Goal: Contribute content: Contribute content

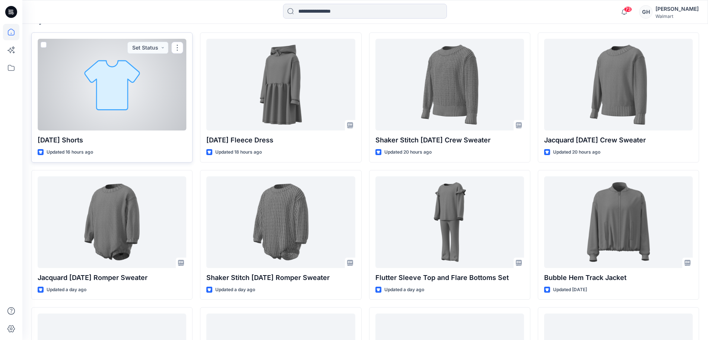
scroll to position [233, 0]
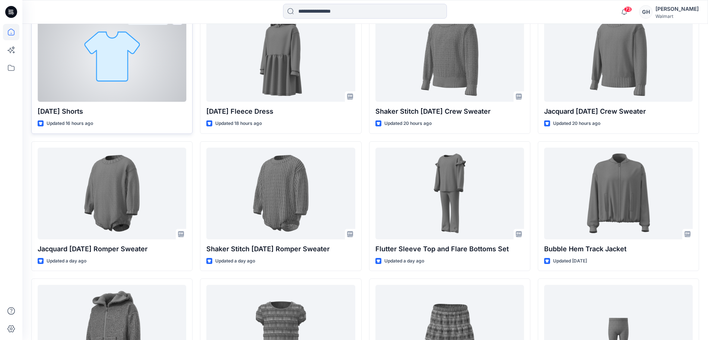
click at [116, 102] on div "Halloween Shorts Updated 16 hours ago Set Status" at bounding box center [111, 69] width 161 height 130
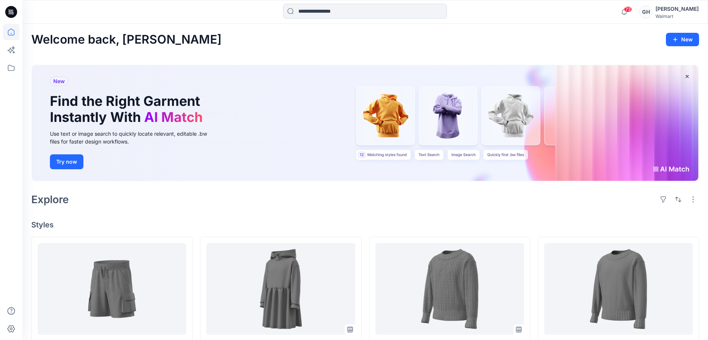
scroll to position [140, 0]
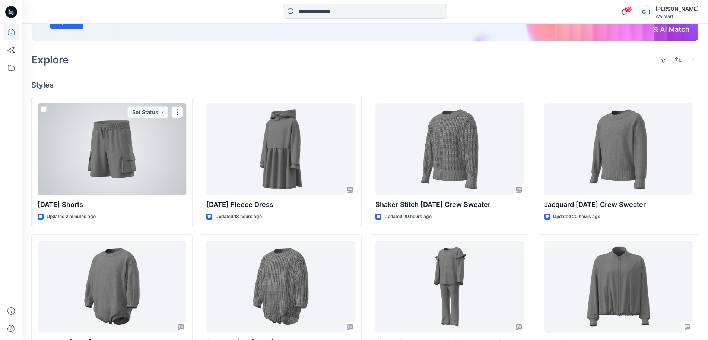
drag, startPoint x: 130, startPoint y: 143, endPoint x: 168, endPoint y: 142, distance: 37.6
click at [130, 143] on div at bounding box center [112, 149] width 149 height 92
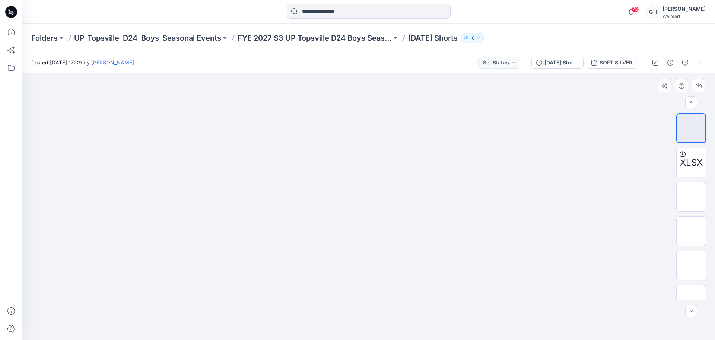
scroll to position [15, 0]
click at [691, 182] on img at bounding box center [691, 182] width 0 height 0
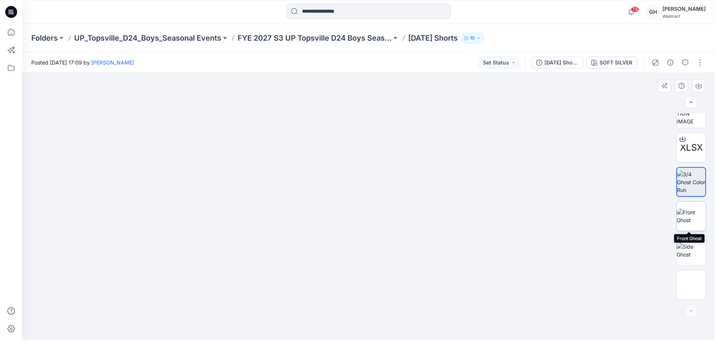
click at [693, 215] on img at bounding box center [691, 216] width 29 height 16
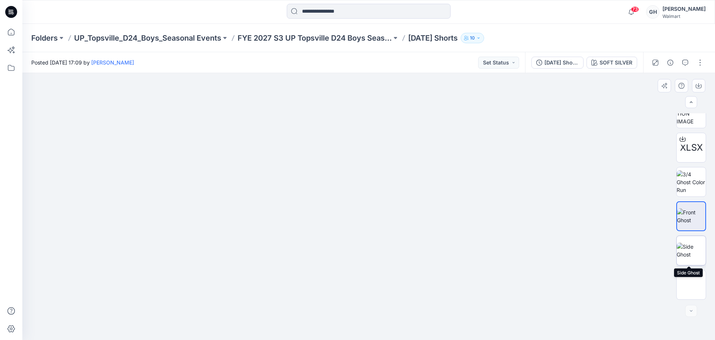
click at [691, 243] on img at bounding box center [691, 250] width 29 height 16
click at [690, 265] on div at bounding box center [691, 250] width 30 height 30
click at [691, 284] on img at bounding box center [691, 284] width 0 height 0
click at [690, 172] on img at bounding box center [691, 181] width 29 height 23
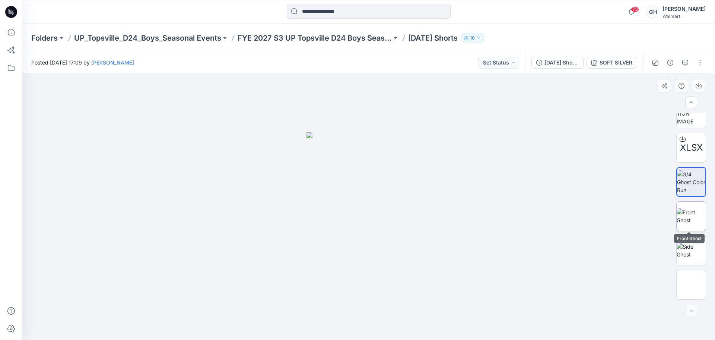
click at [690, 208] on img at bounding box center [691, 216] width 29 height 16
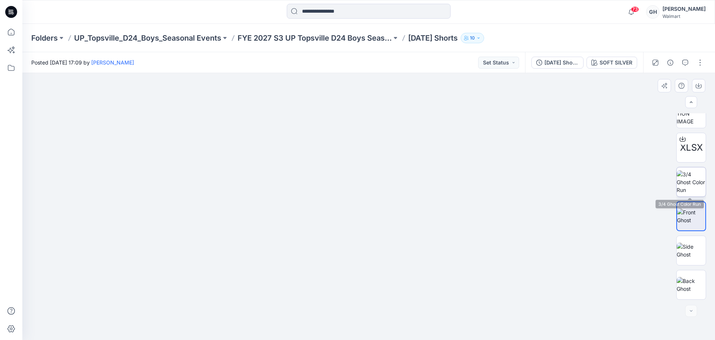
click at [691, 184] on img at bounding box center [691, 181] width 29 height 23
click at [690, 234] on div "XLSX" at bounding box center [691, 206] width 30 height 186
click at [690, 254] on img at bounding box center [691, 250] width 29 height 16
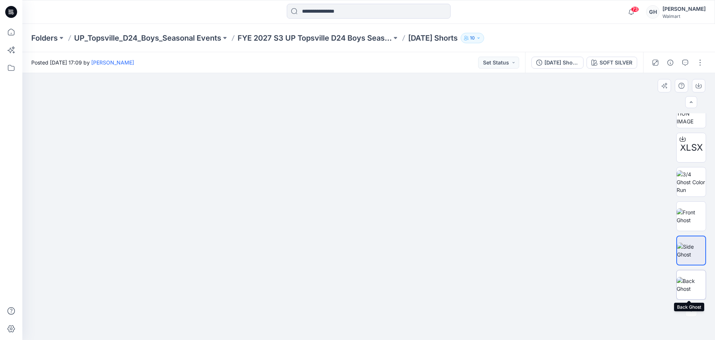
click at [689, 277] on img at bounding box center [691, 285] width 29 height 16
click at [701, 61] on button "button" at bounding box center [700, 63] width 12 height 12
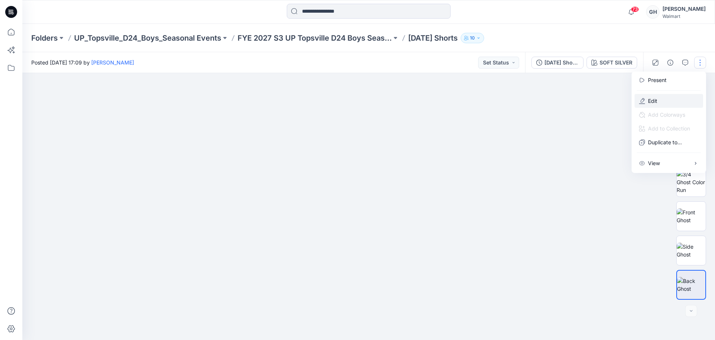
click at [682, 101] on button "Edit" at bounding box center [668, 101] width 69 height 14
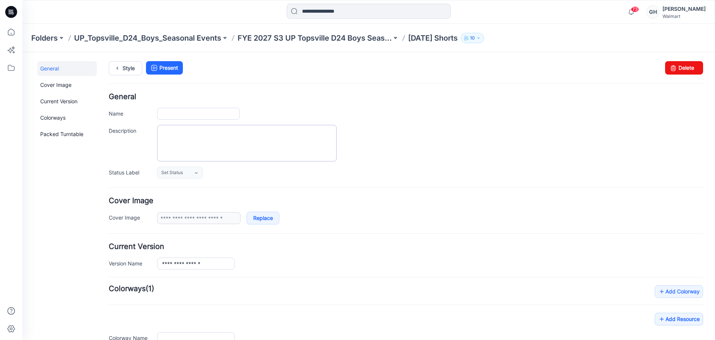
type input "**********"
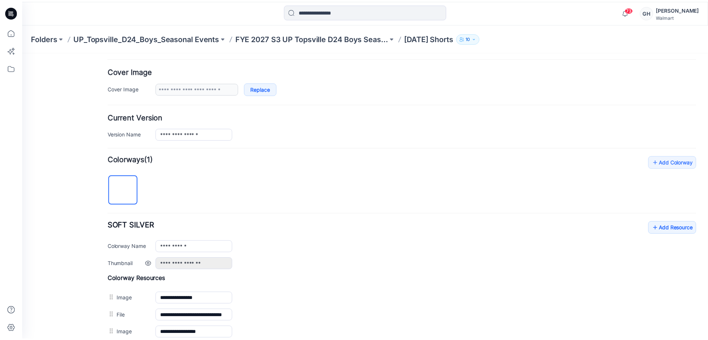
scroll to position [233, 0]
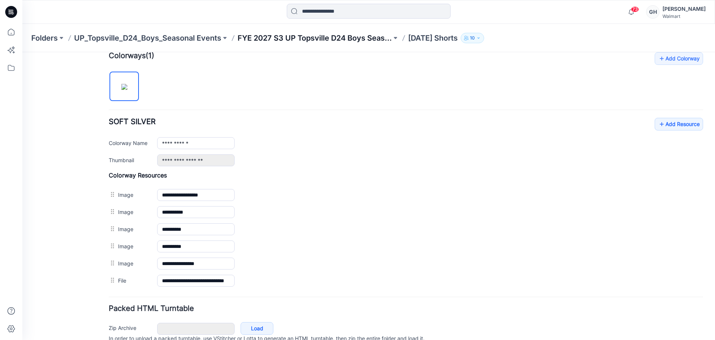
click at [279, 42] on p "FYE 2027 S3 UP Topsville D24 Boys Seasonal" at bounding box center [315, 38] width 154 height 10
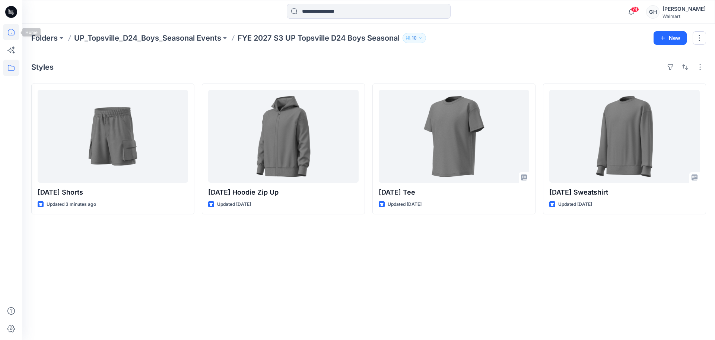
click at [8, 32] on icon at bounding box center [11, 32] width 7 height 7
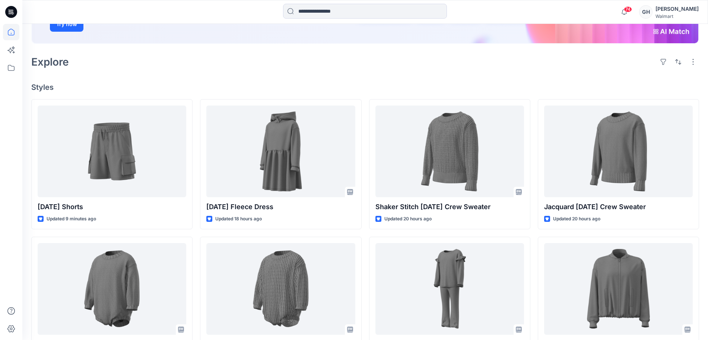
scroll to position [140, 0]
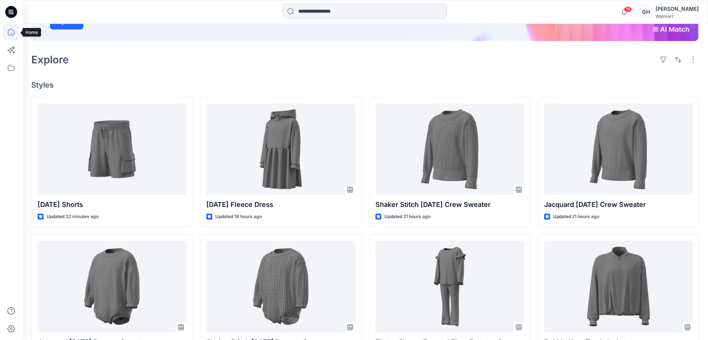
click at [9, 36] on icon at bounding box center [11, 32] width 16 height 16
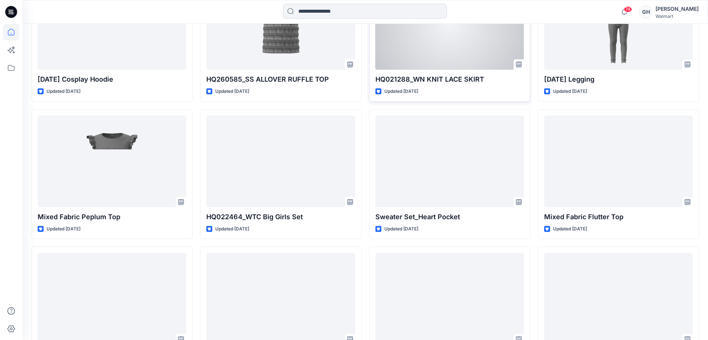
scroll to position [570, 0]
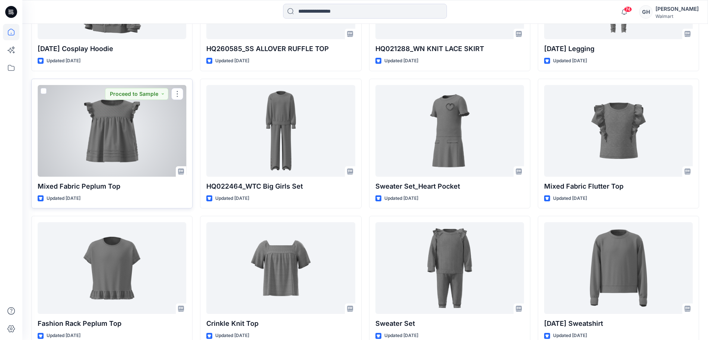
click at [145, 141] on div at bounding box center [112, 131] width 149 height 92
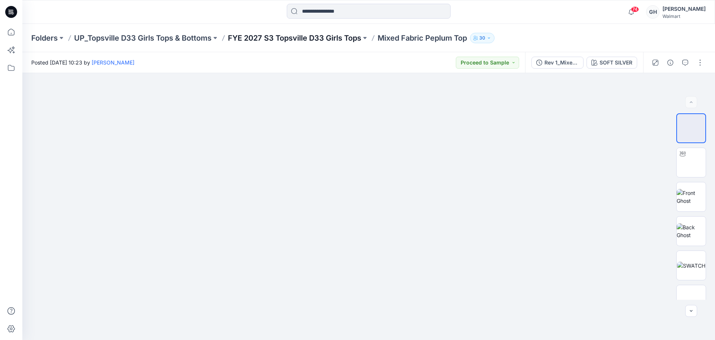
click at [338, 41] on p "FYE 2027 S3 Topsville D33 Girls Tops" at bounding box center [294, 38] width 133 height 10
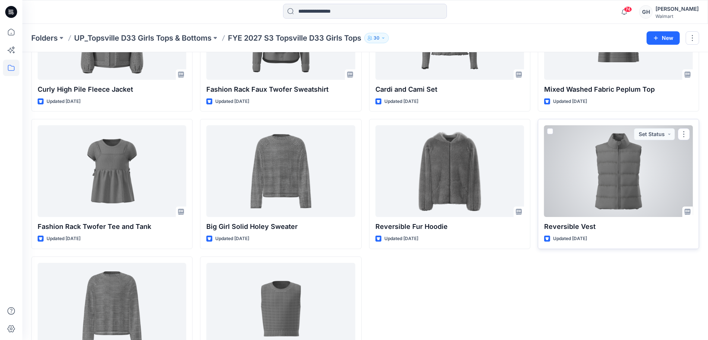
scroll to position [294, 0]
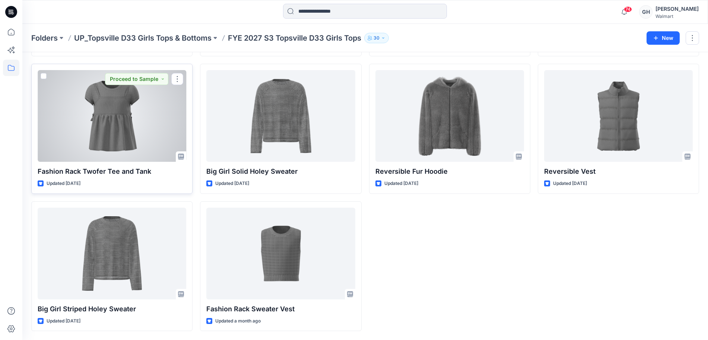
click at [149, 146] on div at bounding box center [112, 116] width 149 height 92
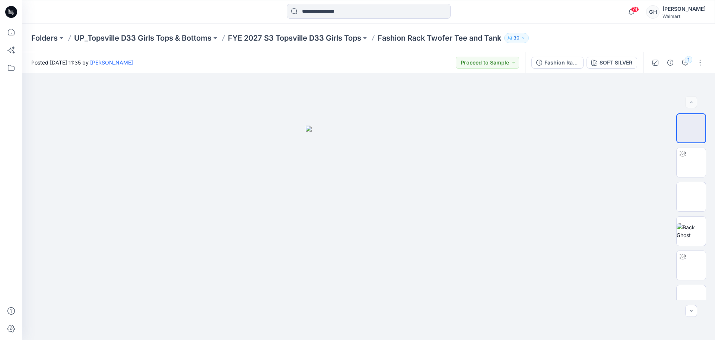
click at [329, 45] on div "Folders UP_Topsville D33 Girls Tops & Bottoms FYE 2027 S3 Topsville D33 Girls T…" at bounding box center [368, 38] width 693 height 28
click at [330, 42] on p "FYE 2027 S3 Topsville D33 Girls Tops" at bounding box center [294, 38] width 133 height 10
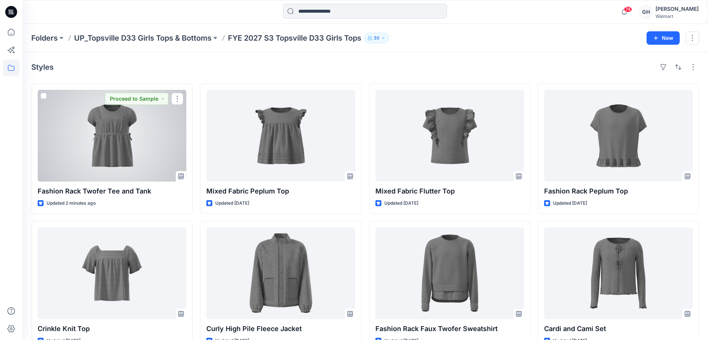
drag, startPoint x: 150, startPoint y: 159, endPoint x: 332, endPoint y: 151, distance: 181.5
click at [150, 159] on div at bounding box center [112, 136] width 149 height 92
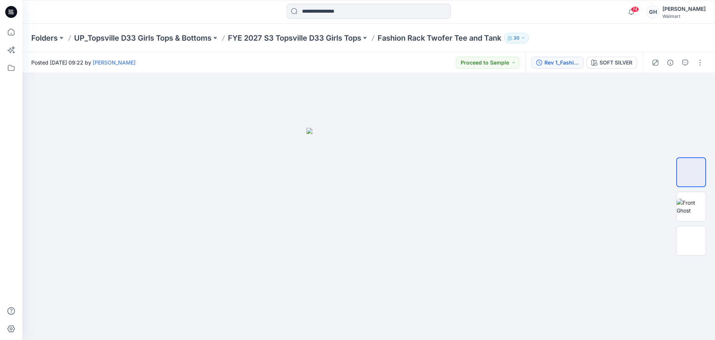
click at [556, 59] on div "Rev 1_Fashion Rack Twofer Tee and Tank" at bounding box center [561, 62] width 34 height 8
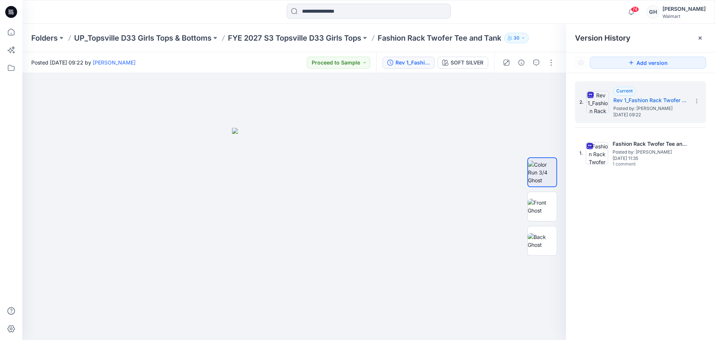
click at [525, 19] on div at bounding box center [368, 12] width 346 height 16
click at [303, 36] on p "FYE 2027 S3 Topsville D33 Girls Tops" at bounding box center [294, 38] width 133 height 10
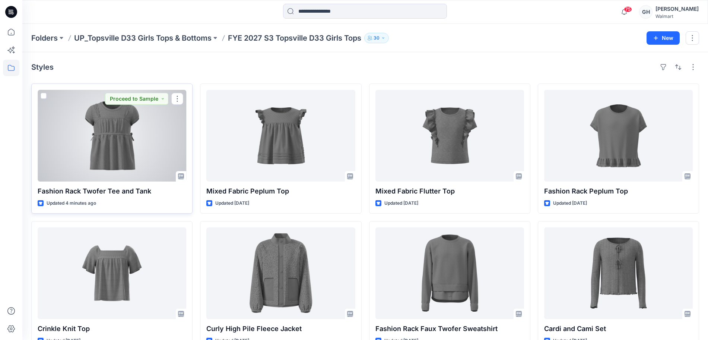
click at [129, 144] on div at bounding box center [112, 136] width 149 height 92
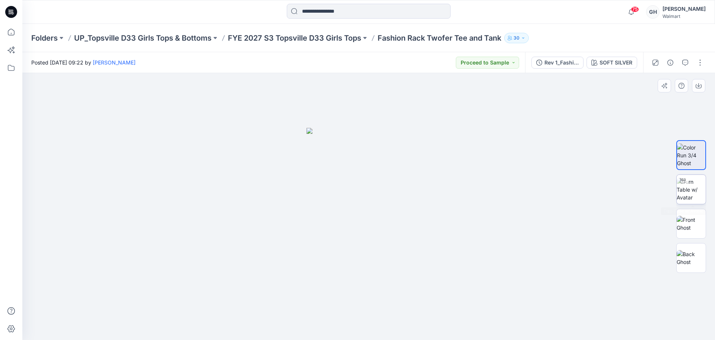
click at [698, 187] on img at bounding box center [691, 189] width 29 height 23
click at [702, 226] on img at bounding box center [691, 224] width 29 height 16
click at [696, 260] on img at bounding box center [691, 258] width 29 height 16
click at [699, 58] on button "button" at bounding box center [700, 63] width 12 height 12
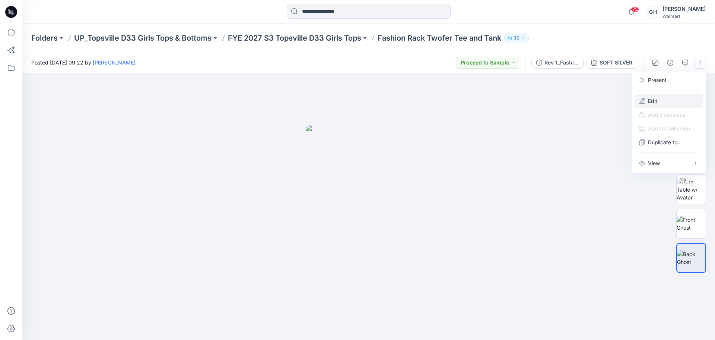
click at [674, 99] on button "Edit" at bounding box center [668, 101] width 69 height 14
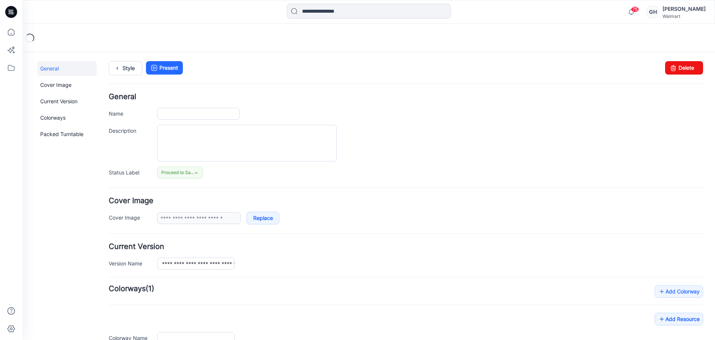
type input "**********"
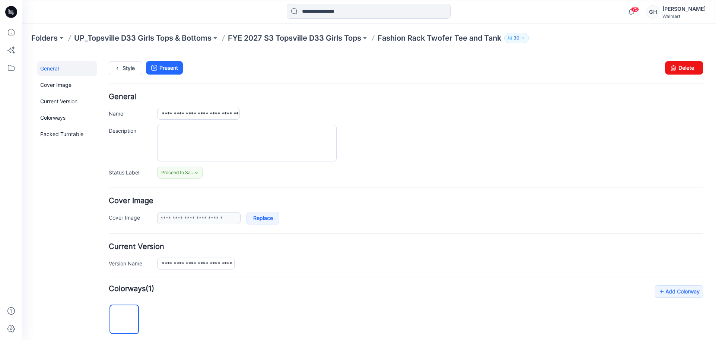
scroll to position [186, 0]
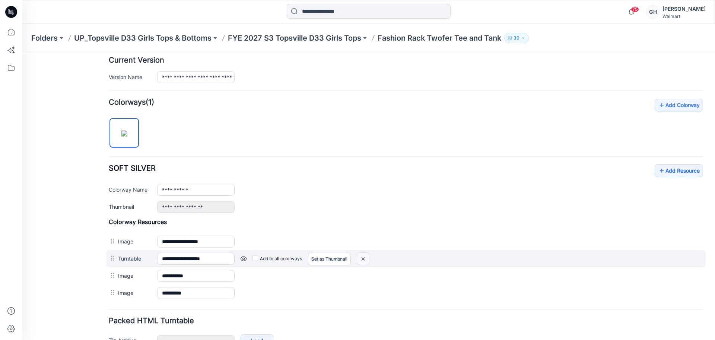
drag, startPoint x: 424, startPoint y: 97, endPoint x: 368, endPoint y: 256, distance: 168.5
click at [368, 256] on img at bounding box center [363, 258] width 12 height 12
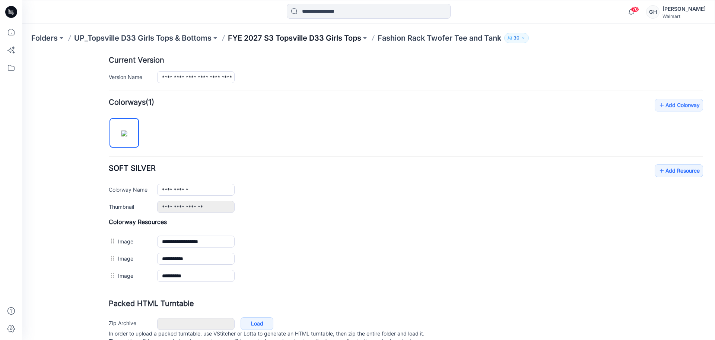
click at [285, 38] on p "FYE 2027 S3 Topsville D33 Girls Tops" at bounding box center [294, 38] width 133 height 10
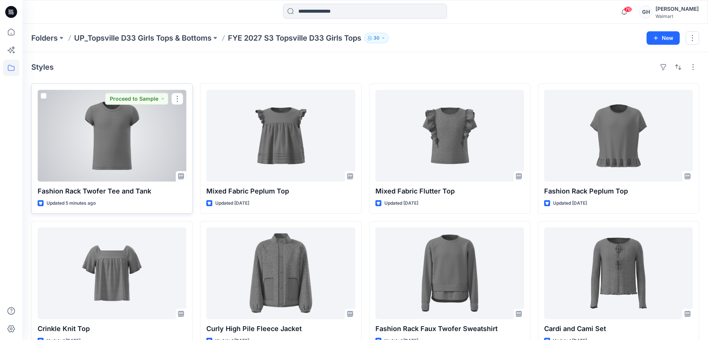
click at [123, 167] on div at bounding box center [112, 136] width 149 height 92
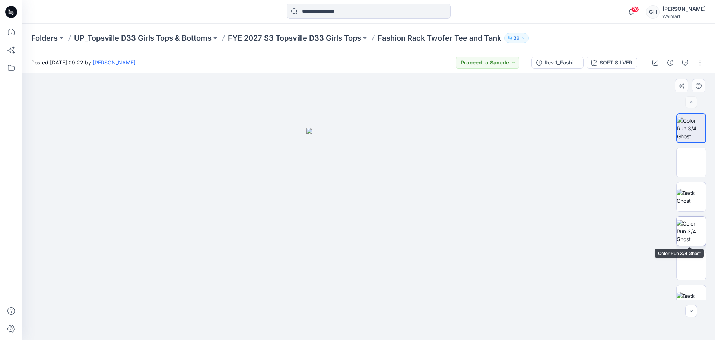
click at [691, 226] on img at bounding box center [691, 230] width 29 height 23
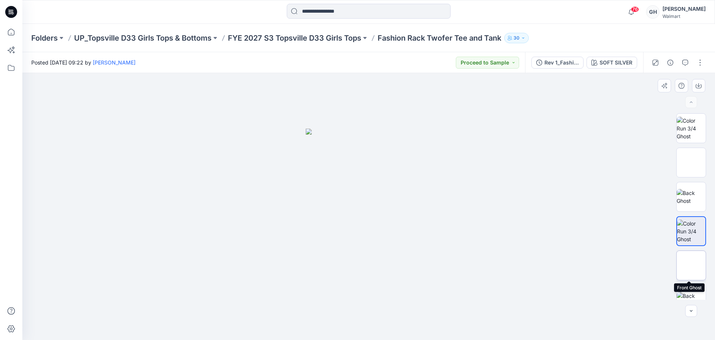
click at [691, 265] on img at bounding box center [691, 265] width 0 height 0
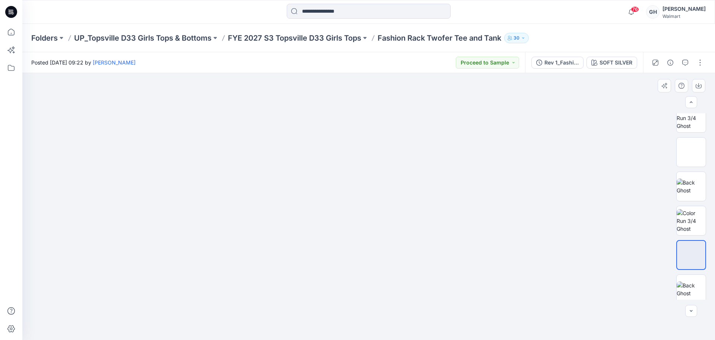
scroll to position [15, 0]
click at [686, 277] on img at bounding box center [691, 285] width 29 height 16
drag, startPoint x: 693, startPoint y: 174, endPoint x: 694, endPoint y: 170, distance: 4.2
click at [693, 175] on img at bounding box center [691, 182] width 29 height 16
drag, startPoint x: 692, startPoint y: 139, endPoint x: 692, endPoint y: 132, distance: 6.3
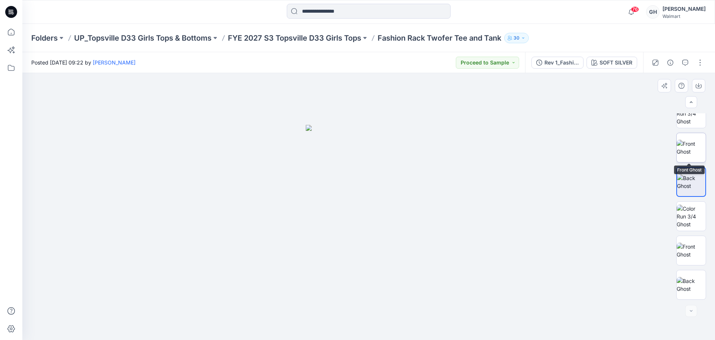
click at [692, 140] on img at bounding box center [691, 148] width 29 height 16
click at [692, 125] on img at bounding box center [691, 113] width 29 height 23
click at [701, 64] on button "button" at bounding box center [700, 63] width 12 height 12
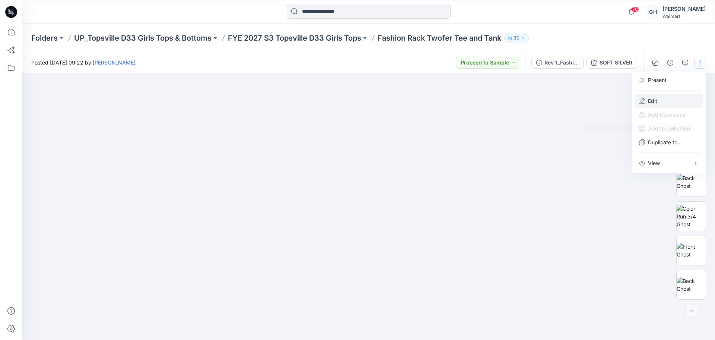
click at [652, 101] on p "Edit" at bounding box center [652, 101] width 9 height 8
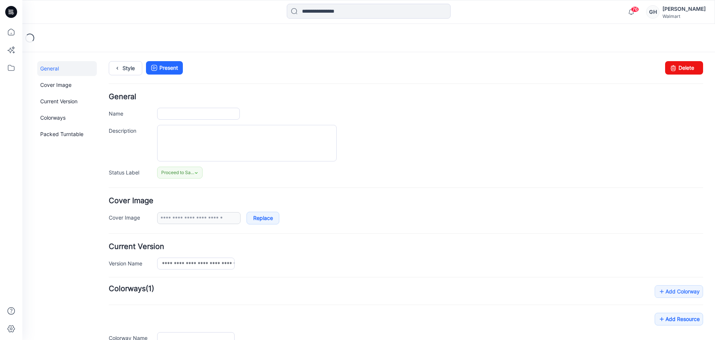
type input "**********"
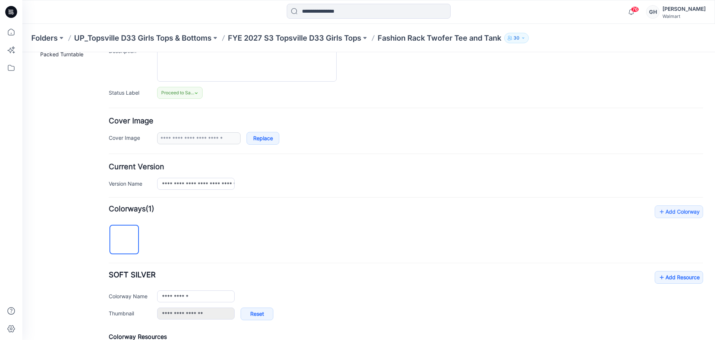
scroll to position [140, 0]
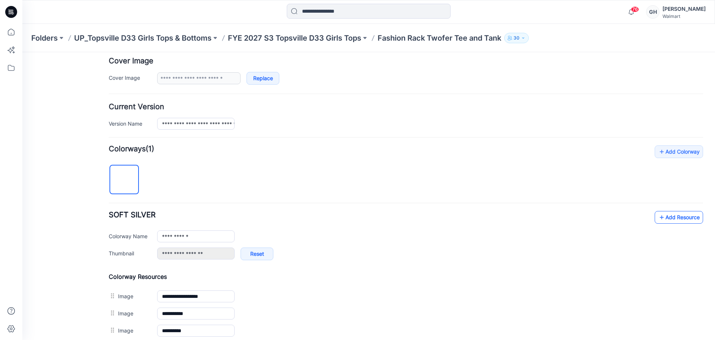
click at [669, 220] on link "Add Resource" at bounding box center [679, 217] width 48 height 13
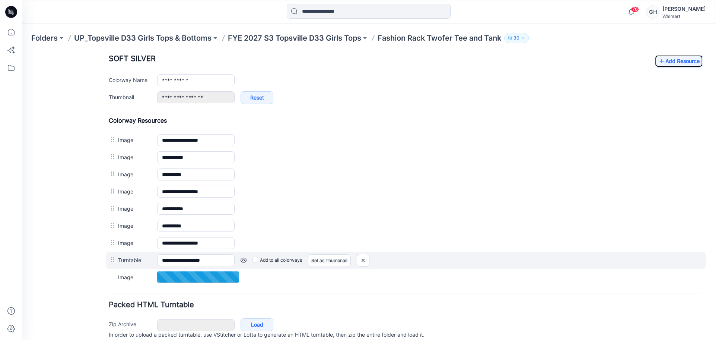
scroll to position [279, 0]
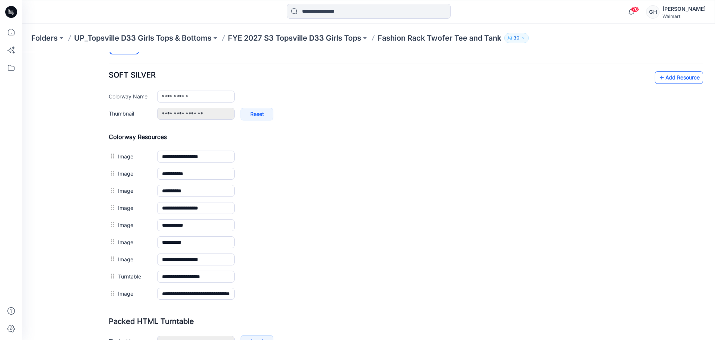
click at [658, 82] on icon at bounding box center [661, 77] width 7 height 12
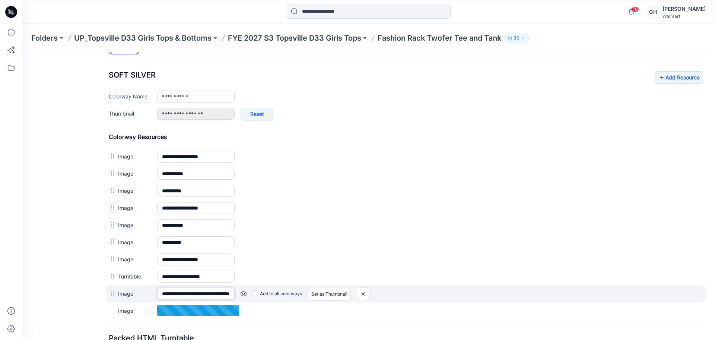
click at [199, 290] on input "**********" at bounding box center [195, 293] width 77 height 12
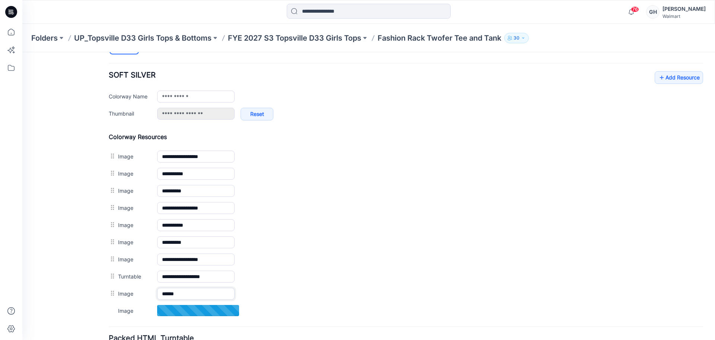
type input "******"
click at [72, 288] on div "General Cover Image Current Version Colorways Packed Turntable" at bounding box center [67, 89] width 60 height 615
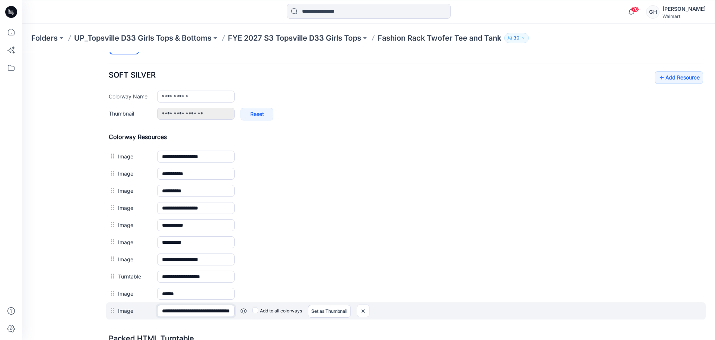
click at [202, 305] on input "**********" at bounding box center [195, 311] width 77 height 12
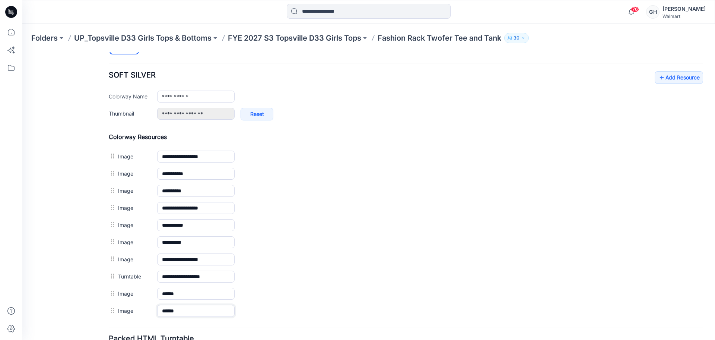
type input "******"
click at [71, 270] on div "General Cover Image Current Version Colorways Packed Turntable" at bounding box center [67, 89] width 60 height 615
click at [680, 79] on link "Add Resource" at bounding box center [679, 77] width 48 height 13
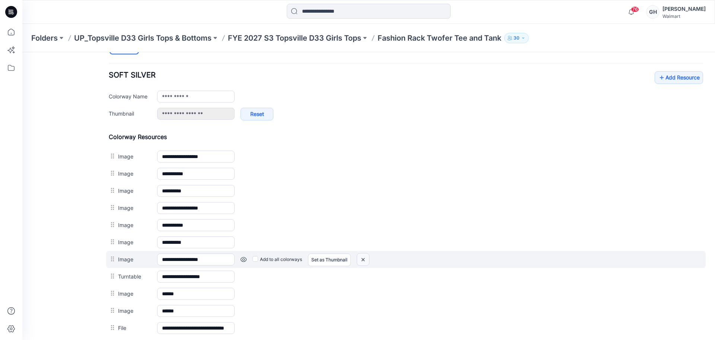
drag, startPoint x: 359, startPoint y: 257, endPoint x: 417, endPoint y: 98, distance: 169.7
click at [359, 257] on img at bounding box center [363, 259] width 12 height 12
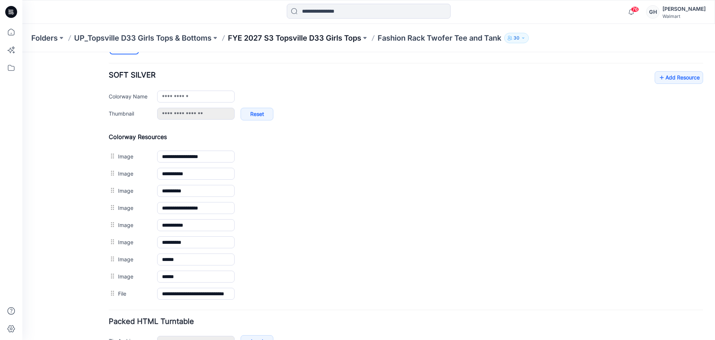
click at [311, 35] on p "FYE 2027 S3 Topsville D33 Girls Tops" at bounding box center [294, 38] width 133 height 10
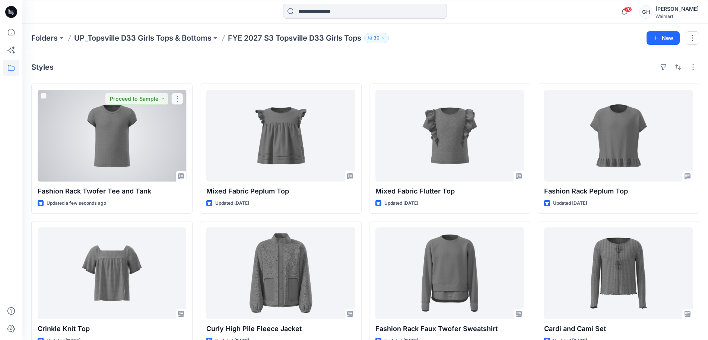
click at [103, 154] on div at bounding box center [112, 136] width 149 height 92
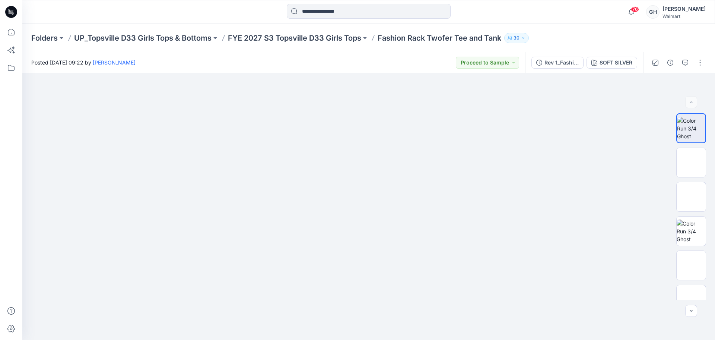
click at [693, 63] on div at bounding box center [677, 62] width 69 height 21
click at [695, 63] on button "button" at bounding box center [700, 63] width 12 height 12
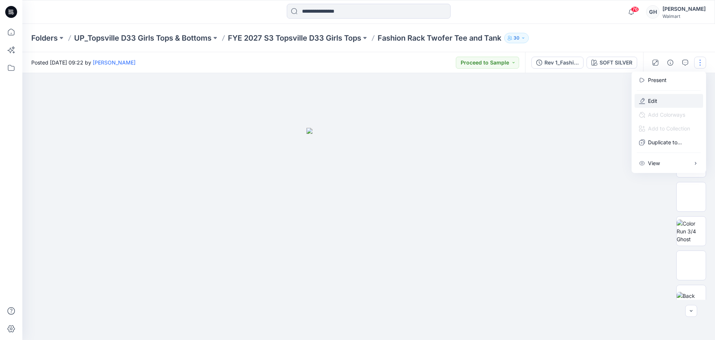
click at [654, 99] on p "Edit" at bounding box center [652, 101] width 9 height 8
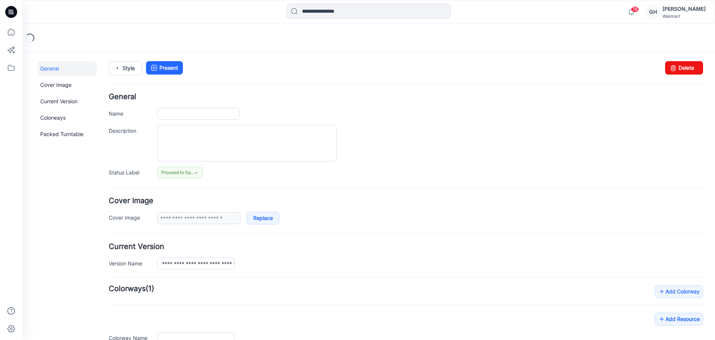
type input "**********"
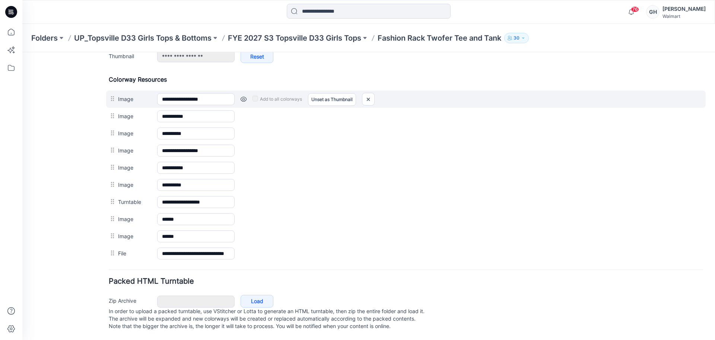
scroll to position [158, 0]
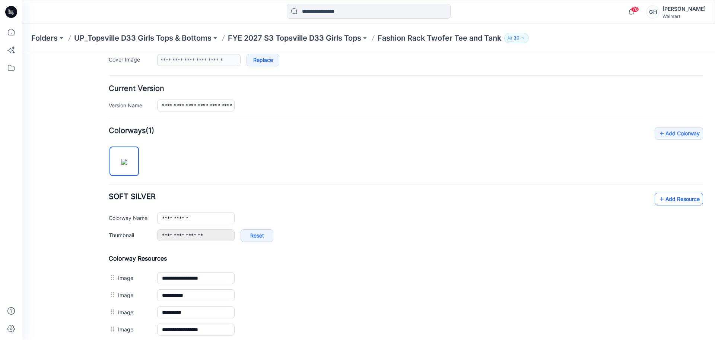
click at [659, 200] on link "Add Resource" at bounding box center [679, 198] width 48 height 13
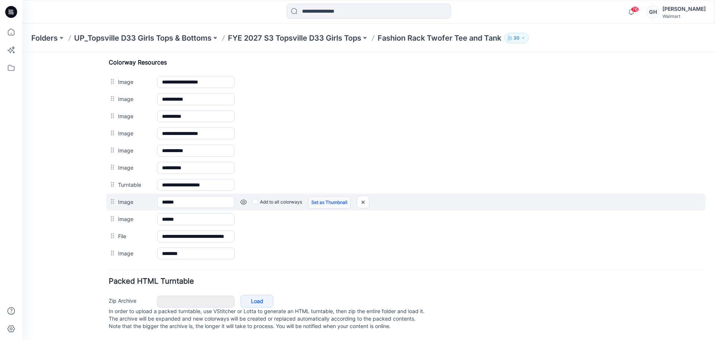
scroll to position [361, 0]
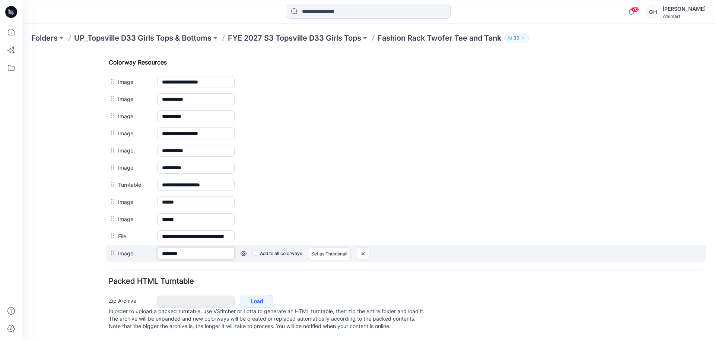
click at [178, 247] on input "********" at bounding box center [195, 253] width 77 height 12
click at [177, 247] on input "********" at bounding box center [195, 253] width 77 height 12
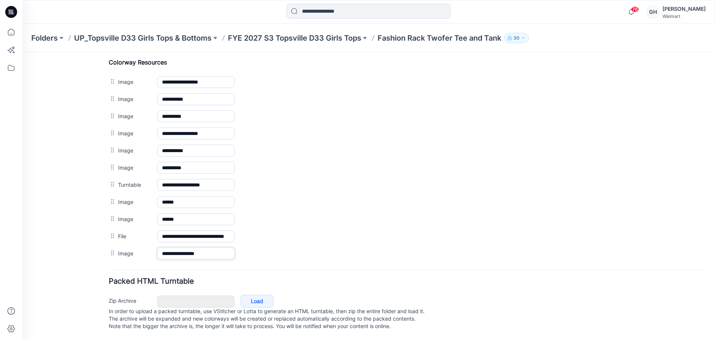
type input "**********"
click at [74, 244] on div "General Cover Image Current Version Colorways Packed Turntable" at bounding box center [67, 23] width 60 height 632
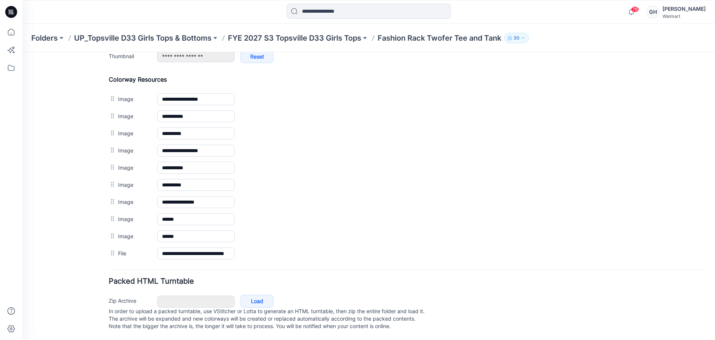
scroll to position [344, 0]
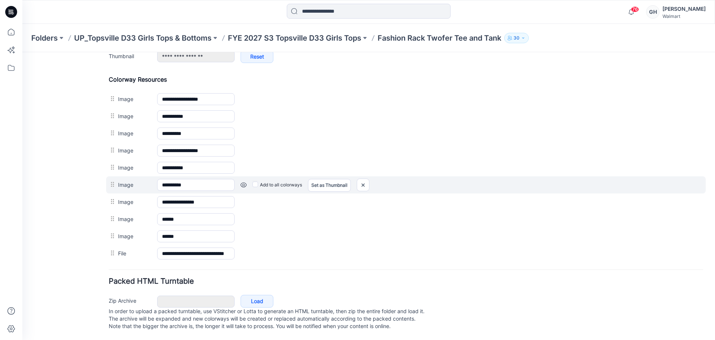
click at [112, 179] on div at bounding box center [113, 184] width 9 height 11
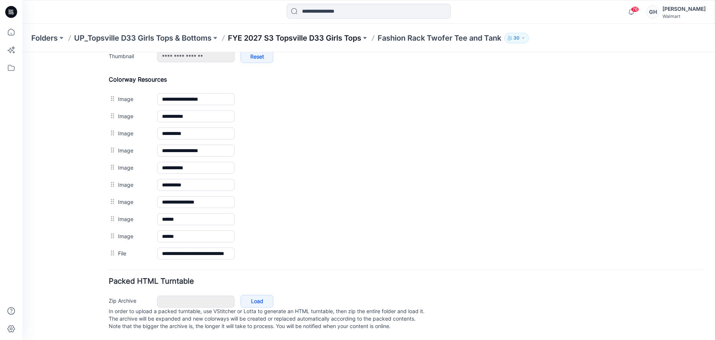
click at [326, 39] on p "FYE 2027 S3 Topsville D33 Girls Tops" at bounding box center [294, 38] width 133 height 10
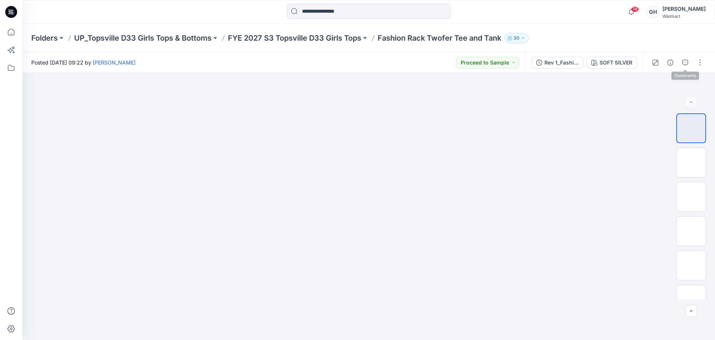
click at [701, 55] on div at bounding box center [677, 62] width 69 height 21
click at [701, 60] on button "button" at bounding box center [700, 63] width 12 height 12
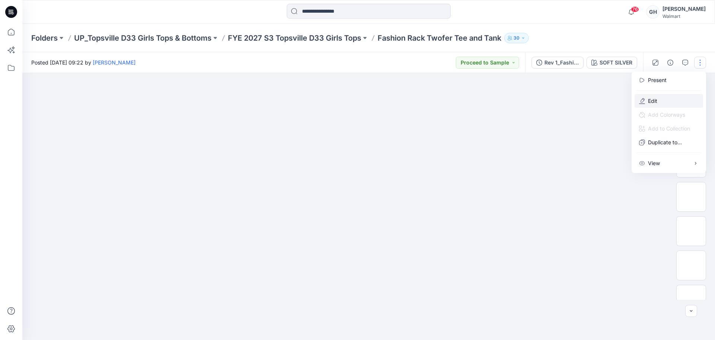
click at [654, 94] on button "Edit" at bounding box center [668, 101] width 69 height 14
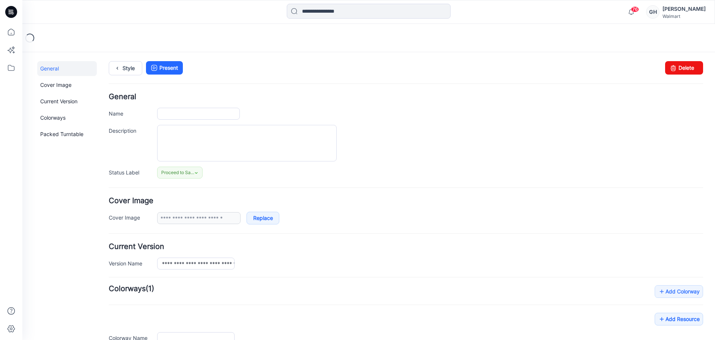
type input "**********"
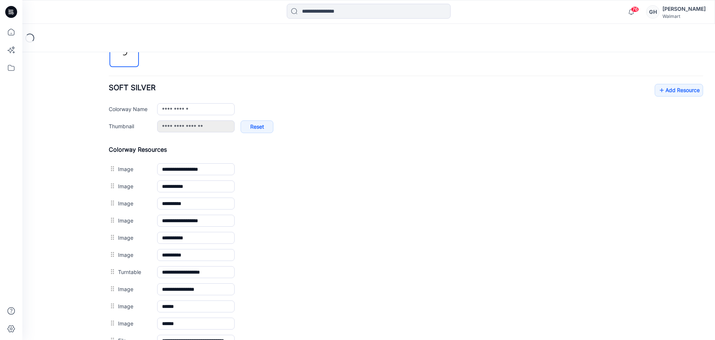
scroll to position [361, 0]
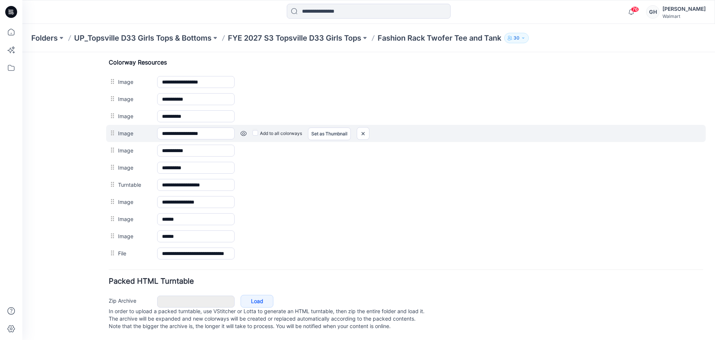
click at [244, 130] on link at bounding box center [244, 133] width 6 height 6
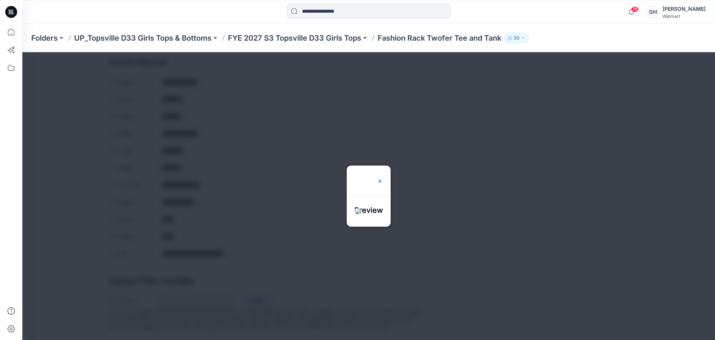
click at [383, 178] on img at bounding box center [380, 181] width 6 height 6
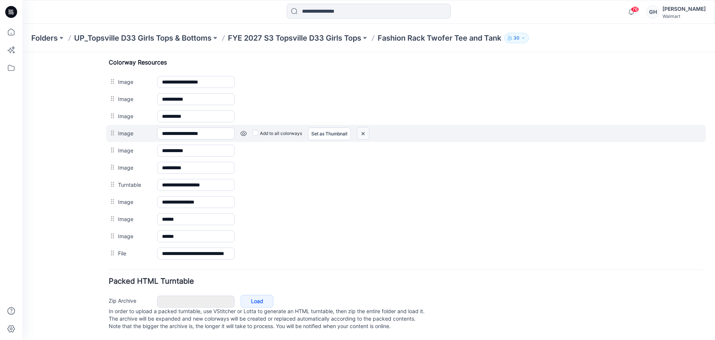
click at [362, 127] on img at bounding box center [363, 133] width 12 height 12
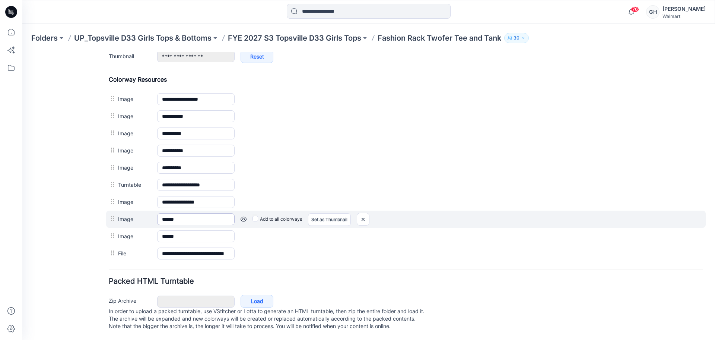
scroll to position [336, 0]
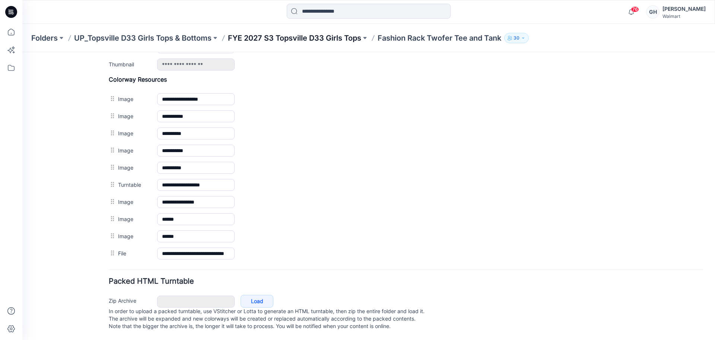
click at [290, 34] on p "FYE 2027 S3 Topsville D33 Girls Tops" at bounding box center [294, 38] width 133 height 10
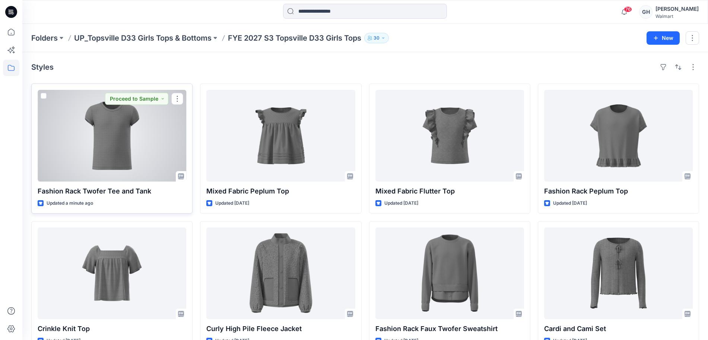
click at [125, 170] on div at bounding box center [112, 136] width 149 height 92
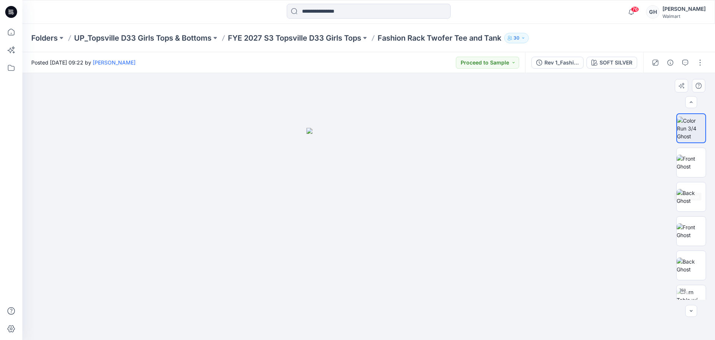
scroll to position [152, 0]
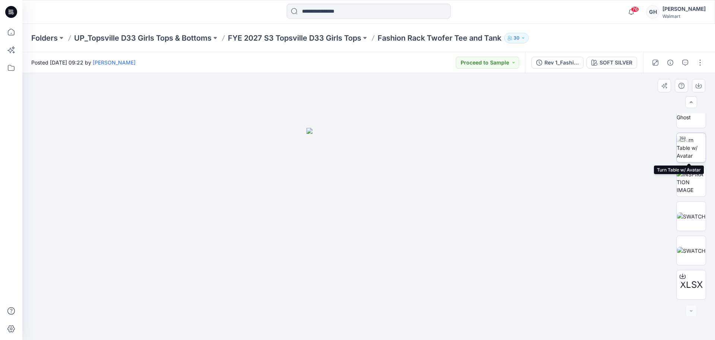
click at [687, 145] on img at bounding box center [691, 147] width 29 height 23
drag, startPoint x: 378, startPoint y: 328, endPoint x: 151, endPoint y: 311, distance: 227.8
click at [151, 311] on div at bounding box center [368, 206] width 693 height 267
click at [702, 66] on button "button" at bounding box center [700, 63] width 12 height 12
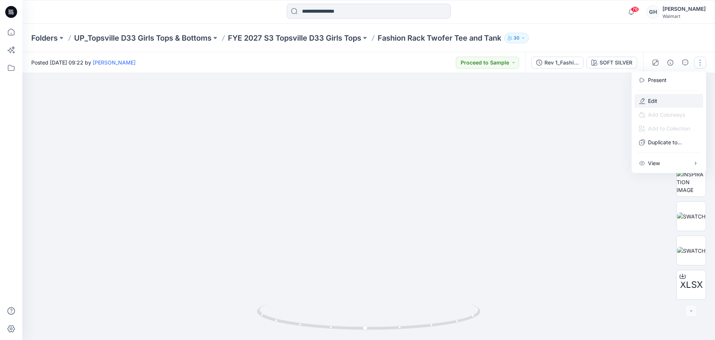
click at [668, 94] on button "Edit" at bounding box center [668, 101] width 69 height 14
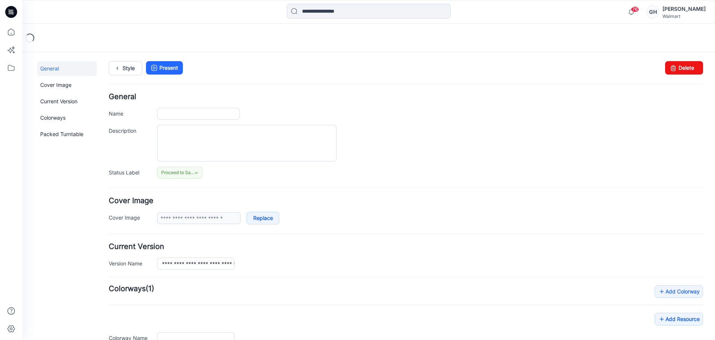
type input "**********"
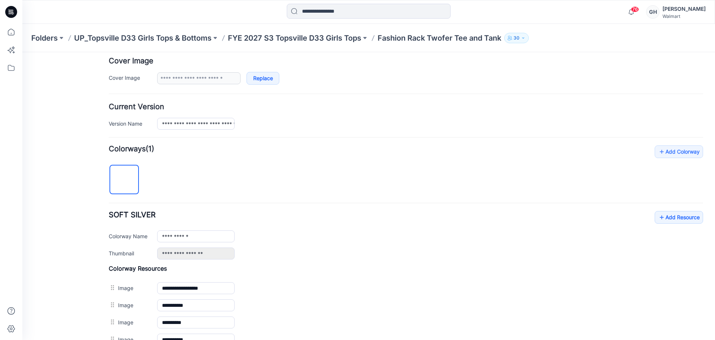
scroll to position [336, 0]
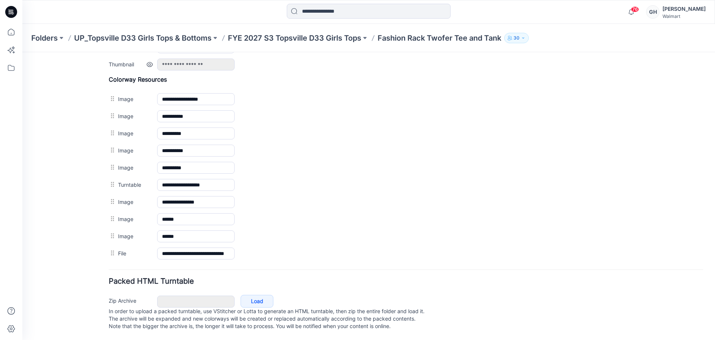
drag, startPoint x: 363, startPoint y: 175, endPoint x: 394, endPoint y: 56, distance: 123.1
click at [22, 52] on img at bounding box center [22, 52] width 0 height 0
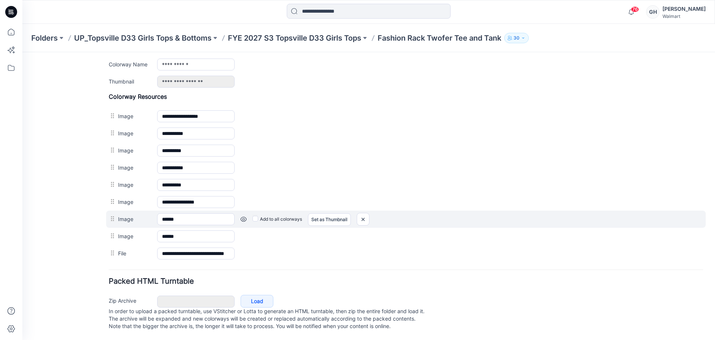
scroll to position [319, 0]
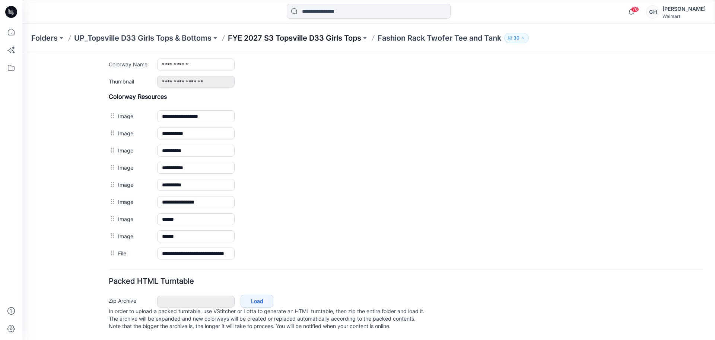
click at [323, 38] on p "FYE 2027 S3 Topsville D33 Girls Tops" at bounding box center [294, 38] width 133 height 10
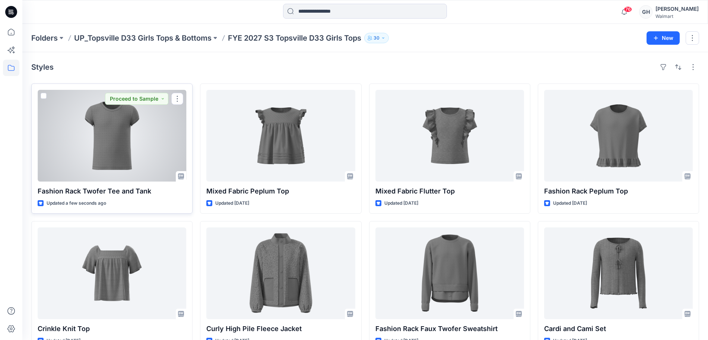
click at [103, 145] on div at bounding box center [112, 136] width 149 height 92
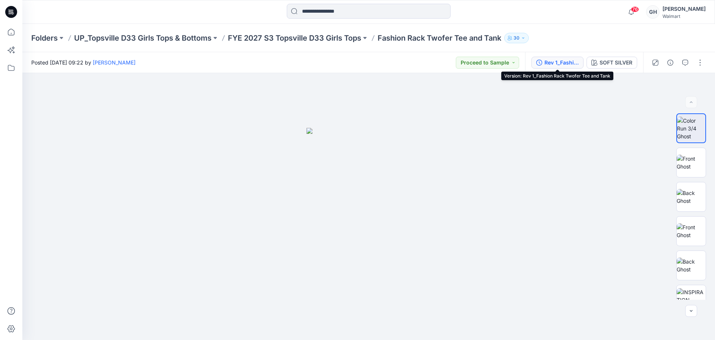
click at [569, 61] on div "Rev 1_Fashion Rack Twofer Tee and Tank" at bounding box center [561, 62] width 34 height 8
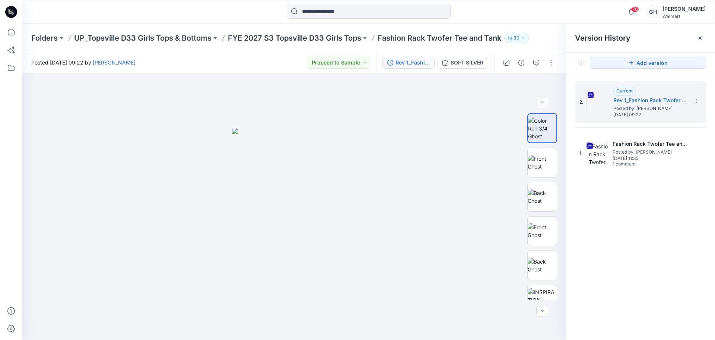
drag, startPoint x: 318, startPoint y: 45, endPoint x: 312, endPoint y: 43, distance: 6.5
click at [318, 45] on div "Folders UP_Topsville D33 Girls Tops & Bottoms FYE 2027 S3 Topsville D33 Girls T…" at bounding box center [368, 38] width 693 height 28
click at [346, 36] on p "FYE 2027 S3 Topsville D33 Girls Tops" at bounding box center [294, 38] width 133 height 10
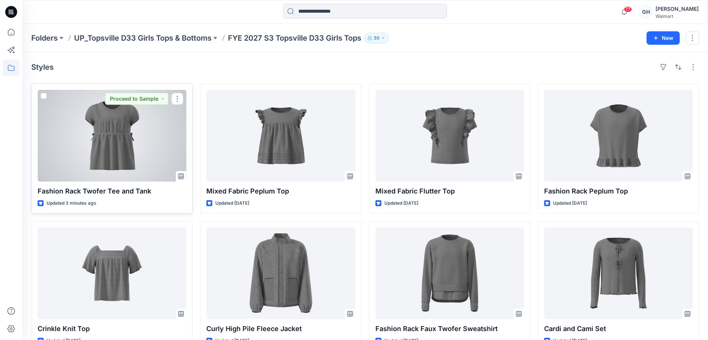
click at [103, 155] on div at bounding box center [112, 136] width 149 height 92
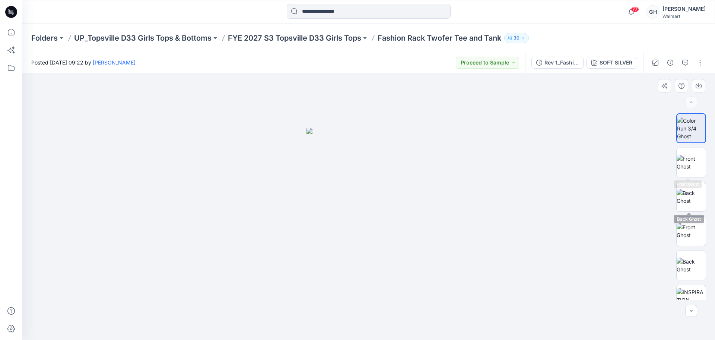
scroll to position [186, 0]
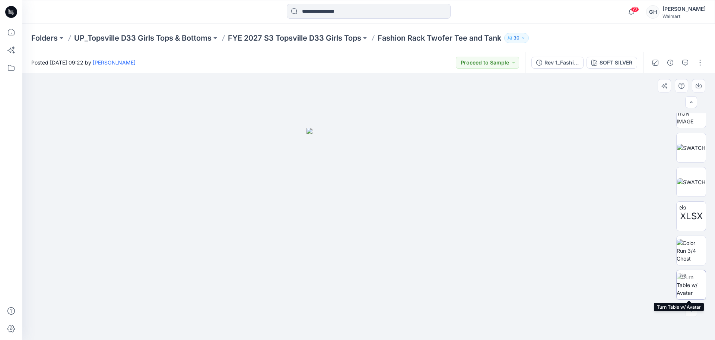
click at [686, 279] on img at bounding box center [691, 284] width 29 height 23
drag, startPoint x: 375, startPoint y: 327, endPoint x: 275, endPoint y: 320, distance: 99.6
click at [275, 320] on icon at bounding box center [369, 317] width 225 height 28
click at [695, 66] on button "button" at bounding box center [700, 63] width 12 height 12
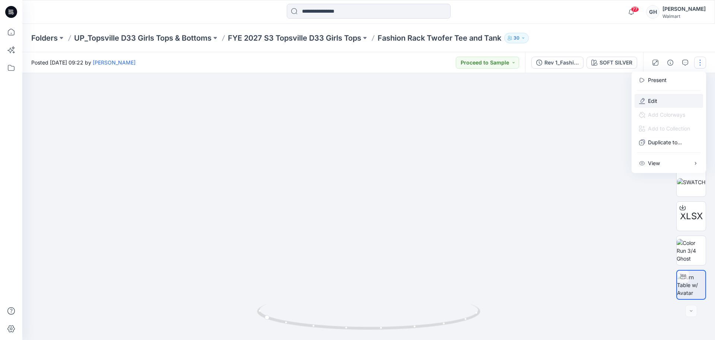
click at [663, 102] on button "Edit" at bounding box center [668, 101] width 69 height 14
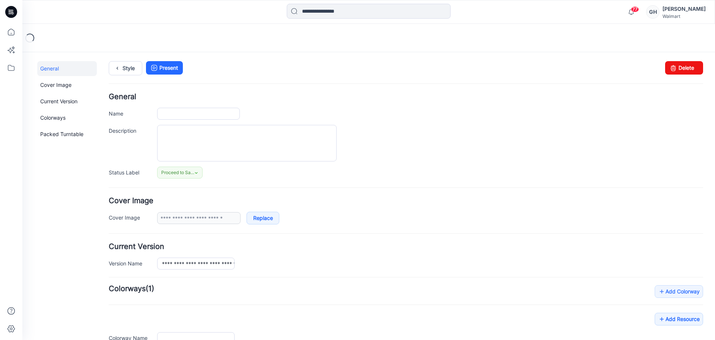
type input "**********"
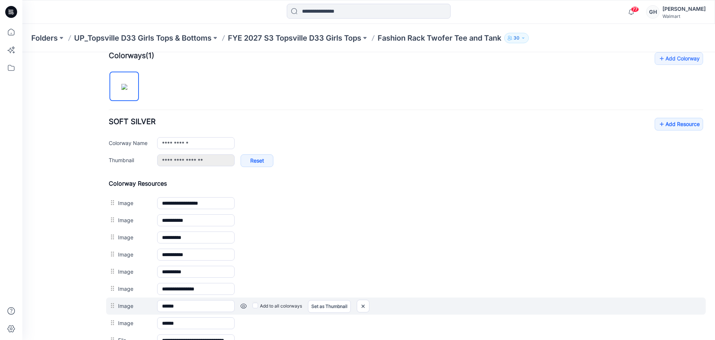
scroll to position [361, 0]
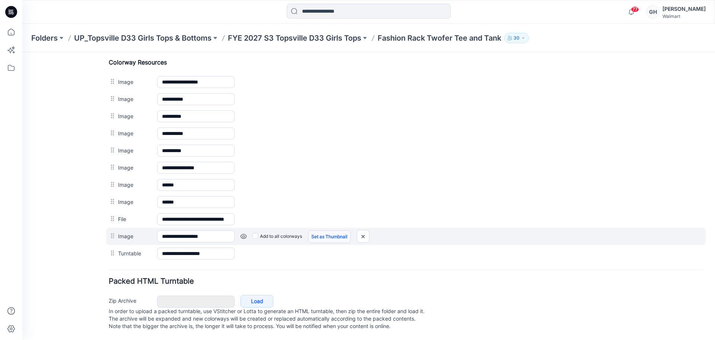
click at [334, 230] on link "Set as Thumbnail" at bounding box center [329, 236] width 43 height 13
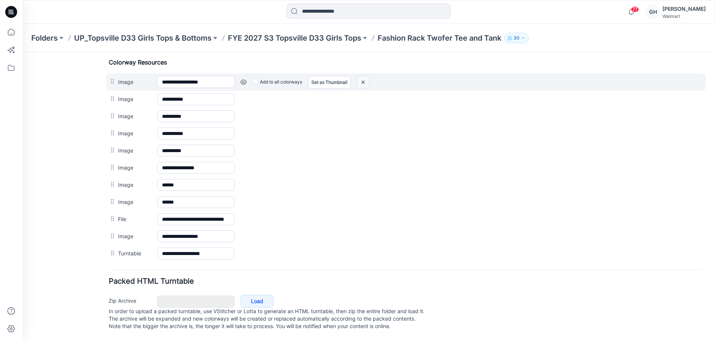
drag, startPoint x: 359, startPoint y: 74, endPoint x: 423, endPoint y: 103, distance: 71.2
click at [359, 76] on img at bounding box center [363, 82] width 12 height 12
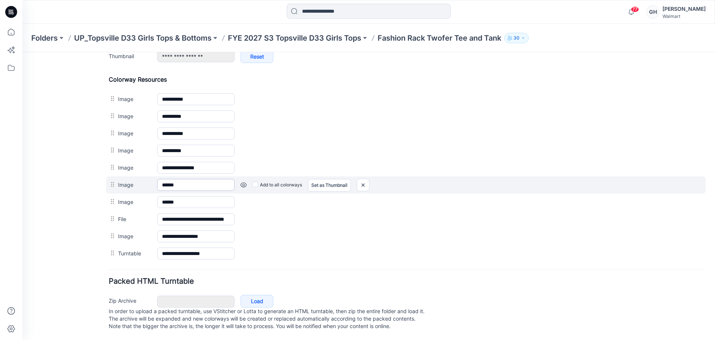
scroll to position [336, 0]
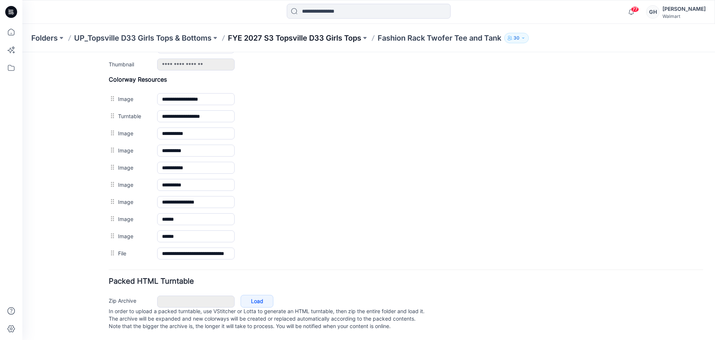
click at [272, 42] on p "FYE 2027 S3 Topsville D33 Girls Tops" at bounding box center [294, 38] width 133 height 10
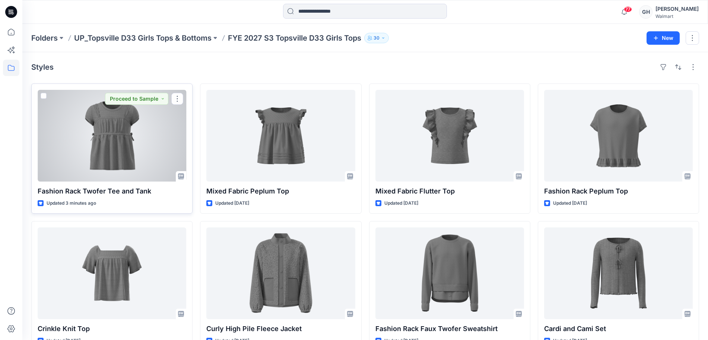
click at [141, 155] on div at bounding box center [112, 136] width 149 height 92
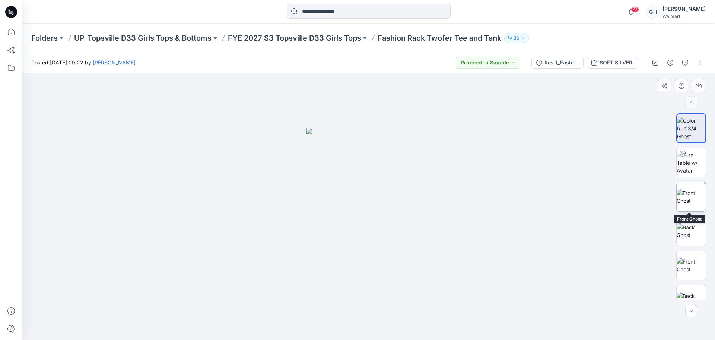
click at [685, 204] on img at bounding box center [691, 197] width 29 height 16
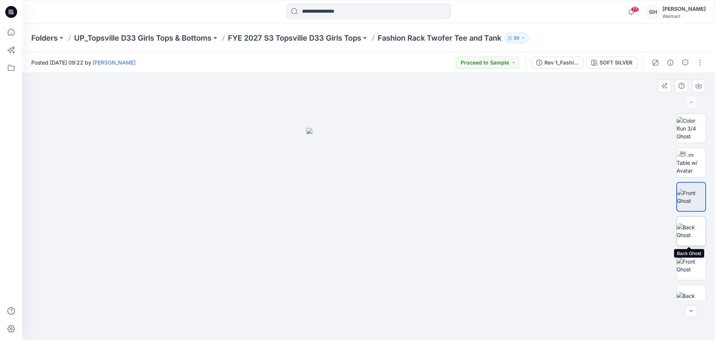
click at [691, 239] on img at bounding box center [691, 231] width 29 height 16
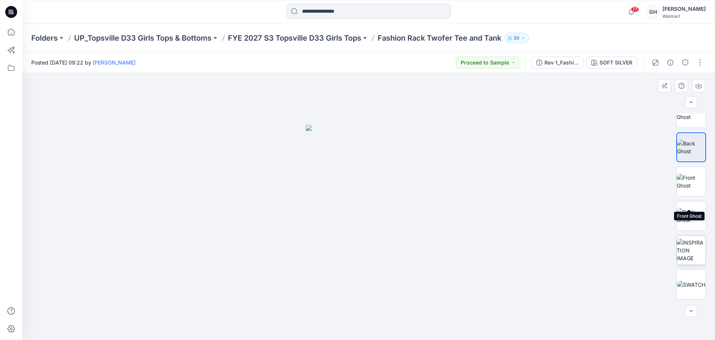
scroll to position [93, 0]
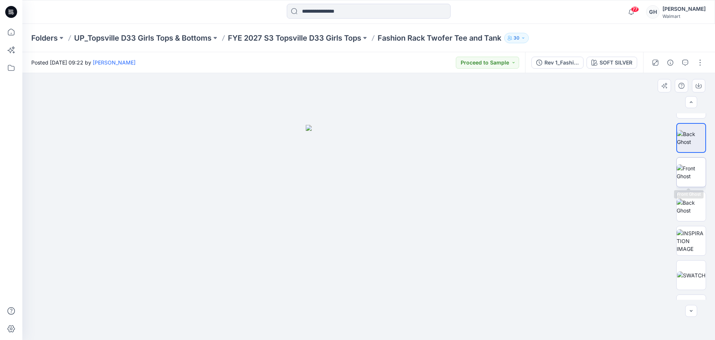
click at [684, 176] on img at bounding box center [691, 172] width 29 height 16
click at [695, 214] on img at bounding box center [691, 206] width 29 height 16
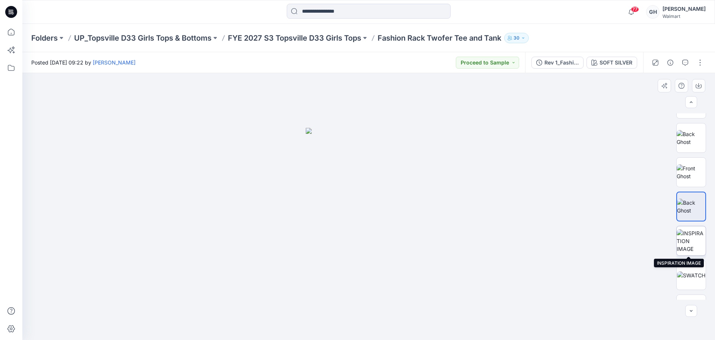
click at [692, 239] on img at bounding box center [691, 240] width 29 height 23
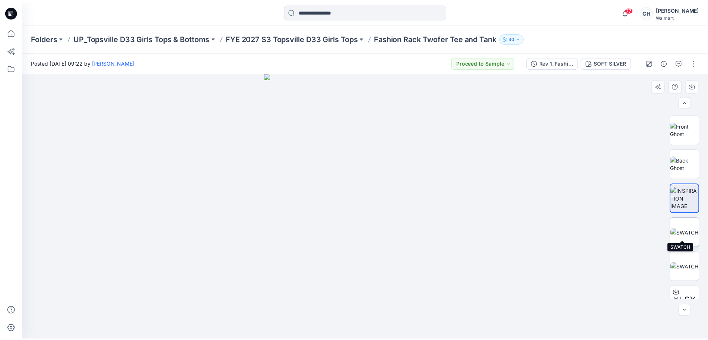
scroll to position [152, 0]
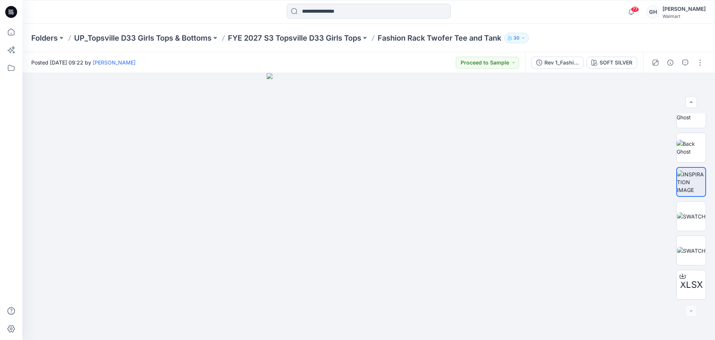
click at [297, 44] on div "Folders UP_Topsville D33 Girls Tops & Bottoms FYE 2027 S3 Topsville D33 Girls T…" at bounding box center [368, 38] width 693 height 28
click at [296, 42] on p "FYE 2027 S3 Topsville D33 Girls Tops" at bounding box center [294, 38] width 133 height 10
